Goal: Use online tool/utility: Utilize a website feature to perform a specific function

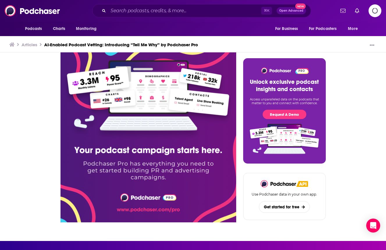
scroll to position [2119, 0]
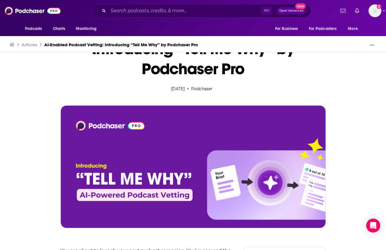
scroll to position [3, 0]
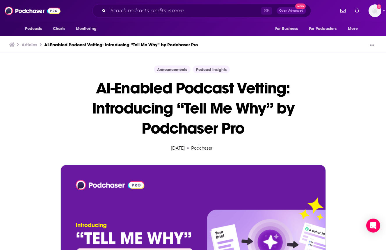
click at [141, 199] on img at bounding box center [193, 226] width 265 height 122
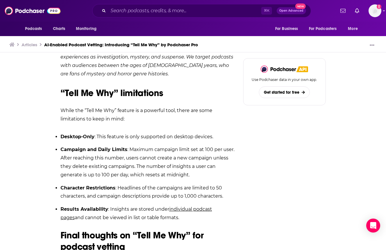
scroll to position [1861, 0]
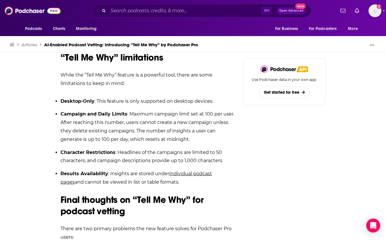
click at [149, 97] on li "Desktop-Only : This feature is only supported on desktop devices." at bounding box center [149, 101] width 176 height 8
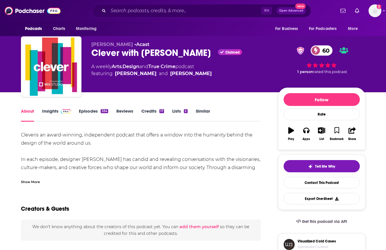
click at [315, 165] on span "Tell Me Why" at bounding box center [325, 166] width 20 height 5
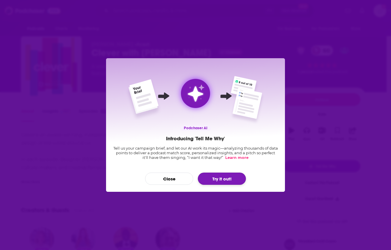
click at [227, 179] on button "Try it out!" at bounding box center [222, 179] width 48 height 12
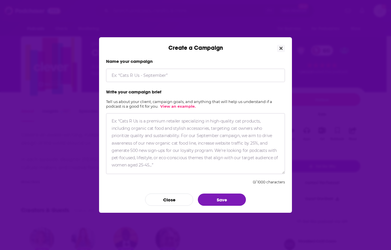
click at [160, 81] on input "Create a Campaign" at bounding box center [195, 75] width 179 height 13
click at [134, 75] on input "SZWC - 2026 Designers" at bounding box center [195, 75] width 179 height 13
type input "SZWC - 2025-2026 Designers"
click at [172, 134] on textarea "Create a Campaign" at bounding box center [195, 143] width 179 height 61
click at [207, 149] on textarea "Create a Campaign" at bounding box center [195, 143] width 179 height 61
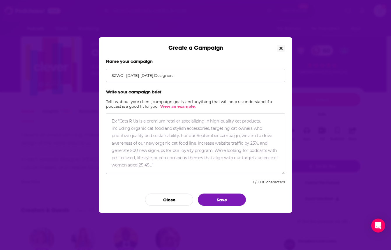
click at [278, 46] on button "Close" at bounding box center [281, 48] width 8 height 7
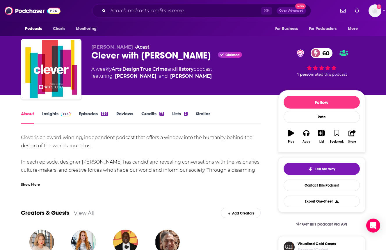
click at [53, 117] on link "Insights" at bounding box center [56, 117] width 29 height 13
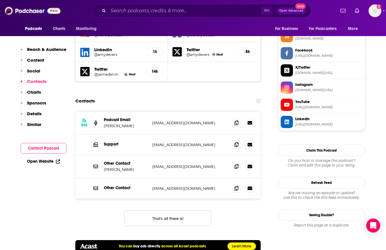
scroll to position [585, 0]
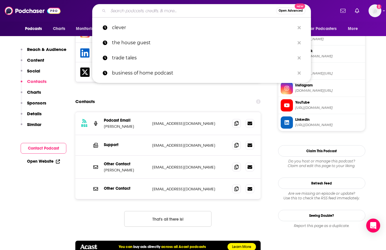
click at [153, 11] on input "Search podcasts, credits, & more..." at bounding box center [192, 10] width 168 height 9
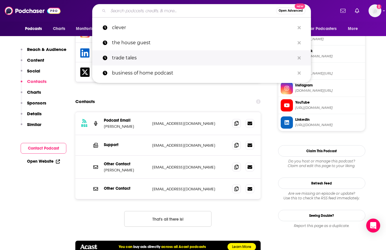
click at [151, 54] on p "trade tales" at bounding box center [203, 57] width 183 height 15
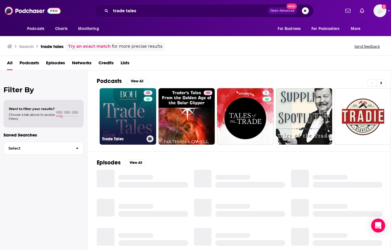
click at [127, 110] on link "45 Trade Tales" at bounding box center [128, 116] width 57 height 57
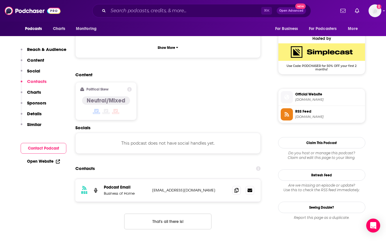
scroll to position [416, 0]
click at [314, 100] on span "trade-tales.simplecast.com" at bounding box center [330, 100] width 68 height 4
